Goal: Check status: Check status

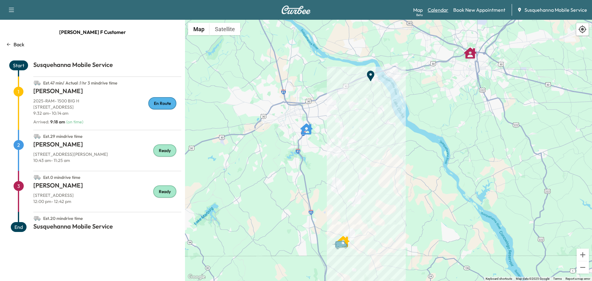
click at [437, 10] on link "Calendar" at bounding box center [438, 9] width 21 height 7
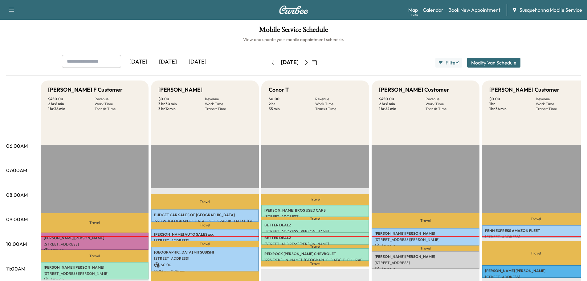
scroll to position [66, 0]
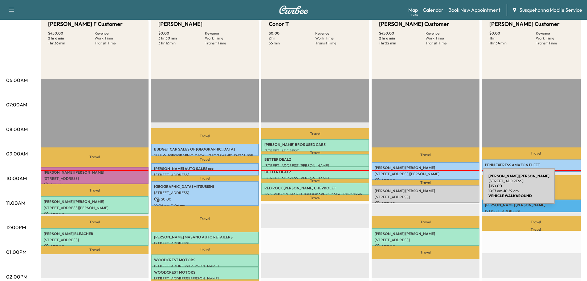
click at [436, 192] on p "[PERSON_NAME]" at bounding box center [426, 190] width 102 height 5
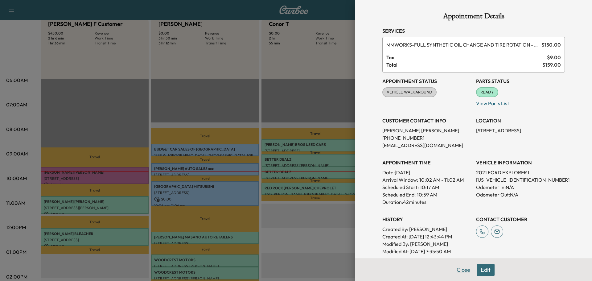
click at [454, 271] on button "Close" at bounding box center [464, 270] width 22 height 12
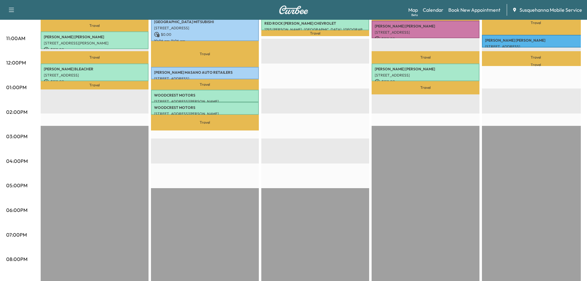
scroll to position [99, 0]
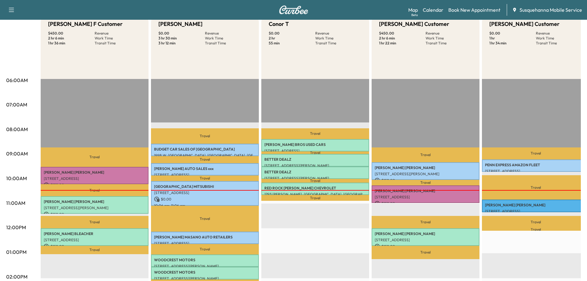
scroll to position [99, 0]
